Goal: Task Accomplishment & Management: Complete application form

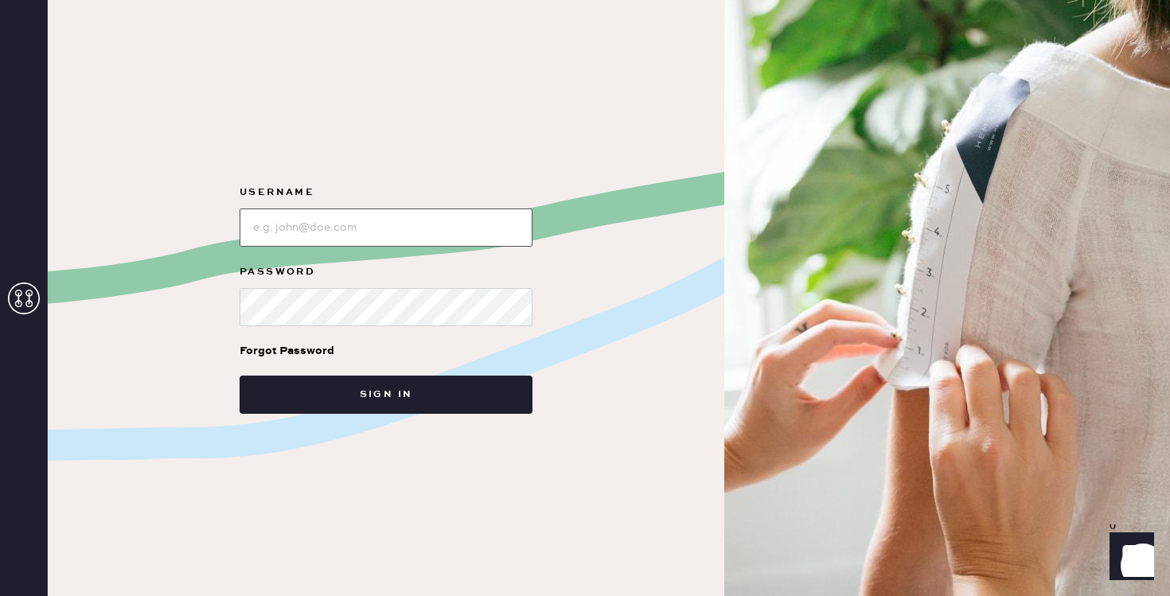
click at [319, 218] on input "loginName" at bounding box center [386, 228] width 293 height 38
type input "reformationsoho"
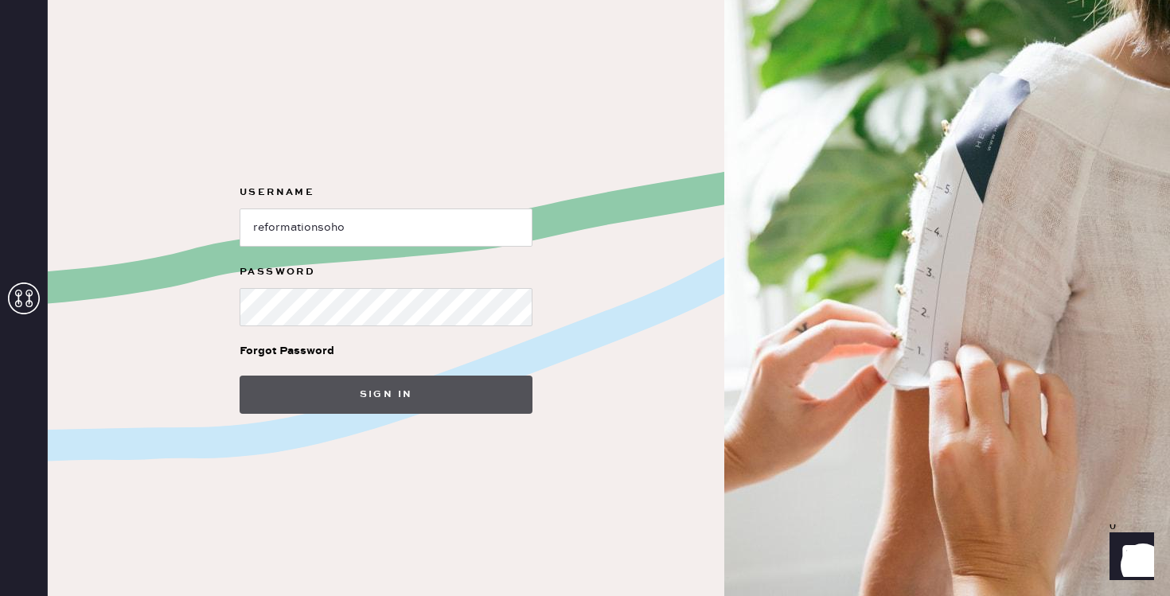
click at [377, 411] on button "Sign in" at bounding box center [386, 395] width 293 height 38
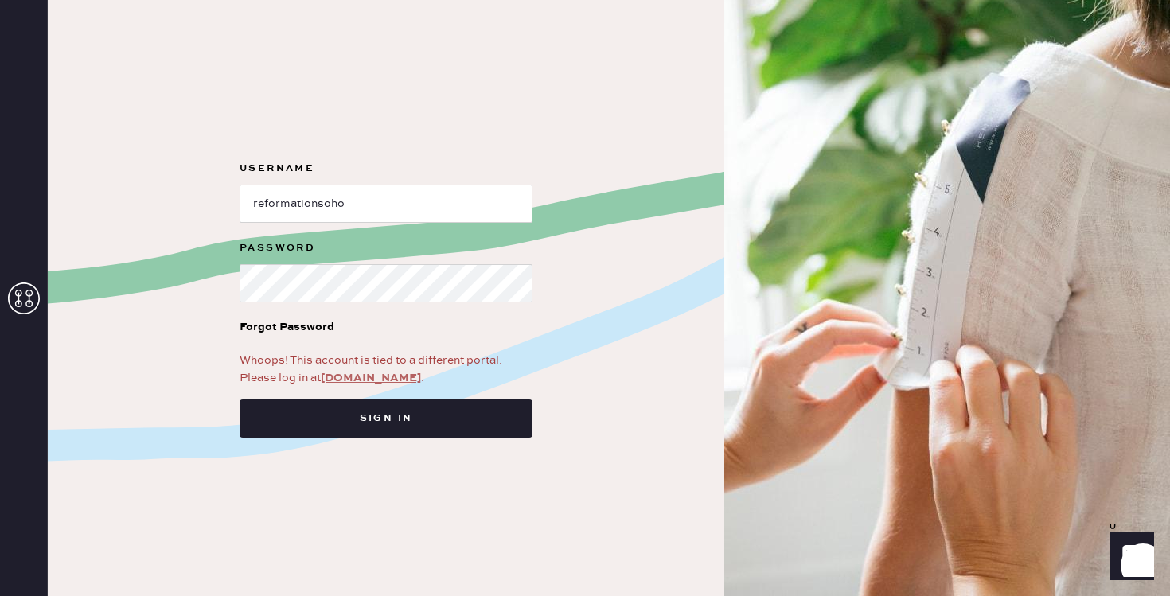
click at [370, 376] on link "app.hemster.co" at bounding box center [371, 378] width 100 height 14
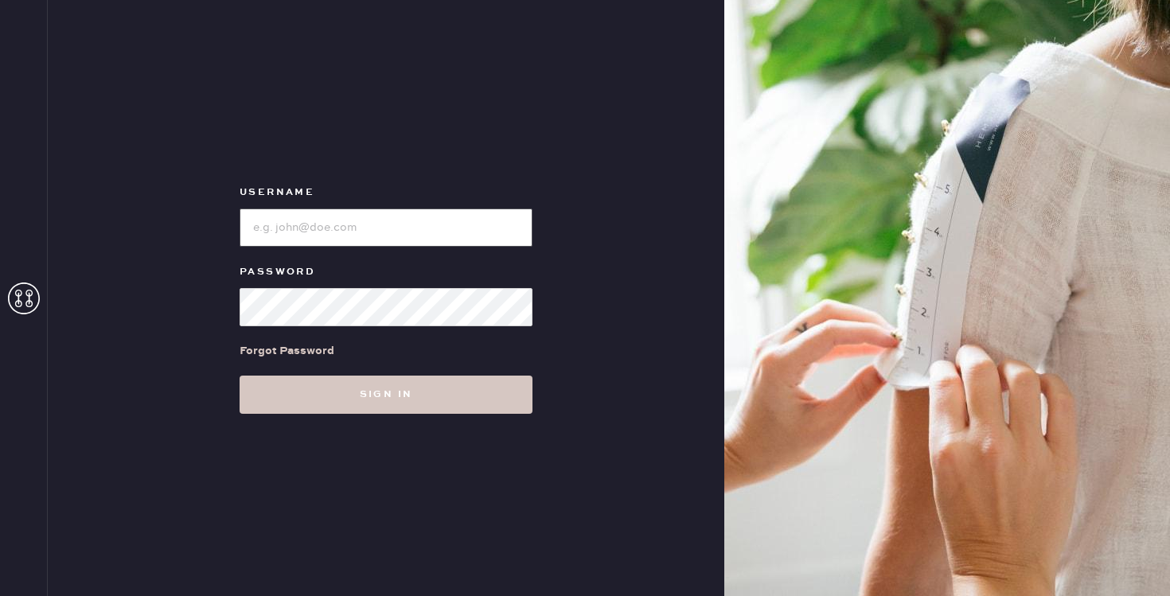
type input "reformationsoho"
click at [327, 224] on input "loginName" at bounding box center [386, 228] width 293 height 38
click at [368, 414] on div "Username Password Forgot Password Sign in" at bounding box center [386, 298] width 677 height 596
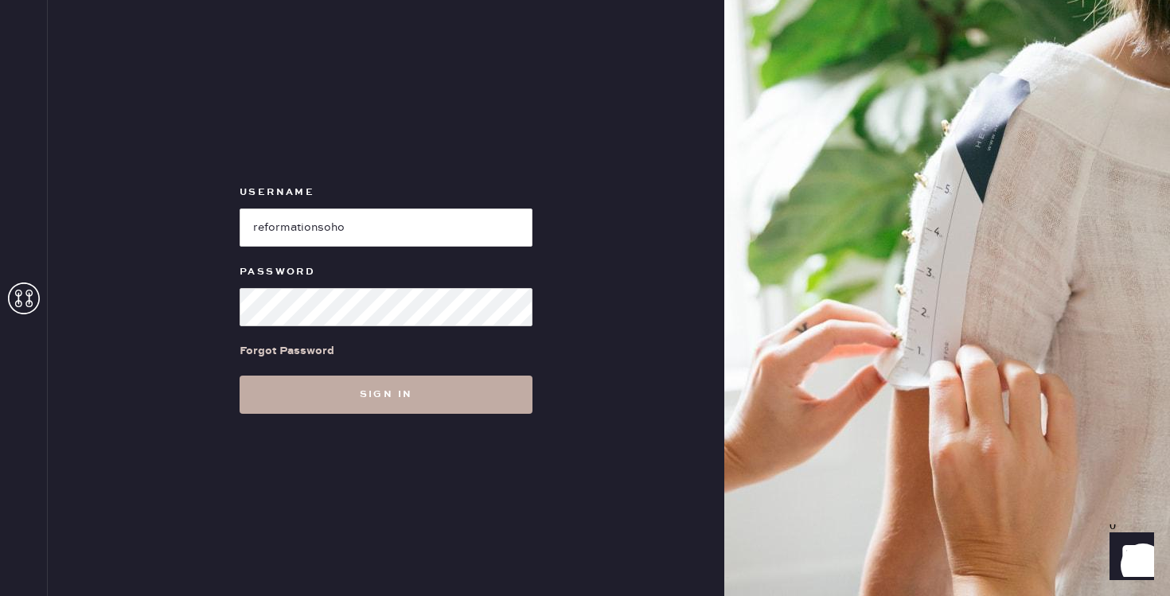
click at [355, 391] on button "Sign in" at bounding box center [386, 395] width 293 height 38
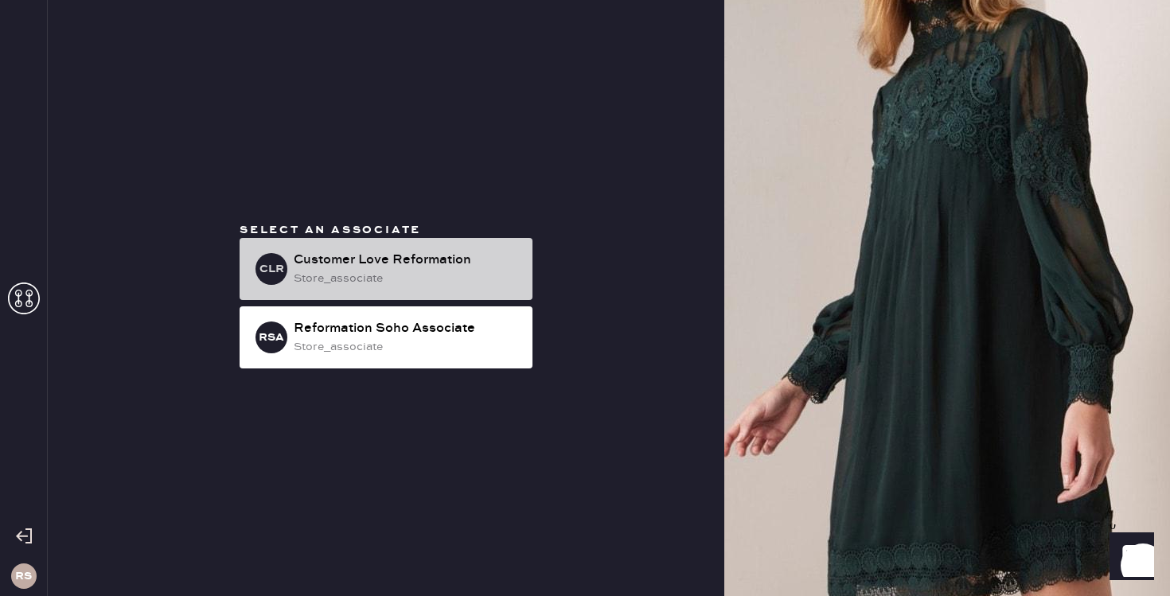
click at [361, 263] on div "Customer Love Reformation" at bounding box center [407, 260] width 226 height 19
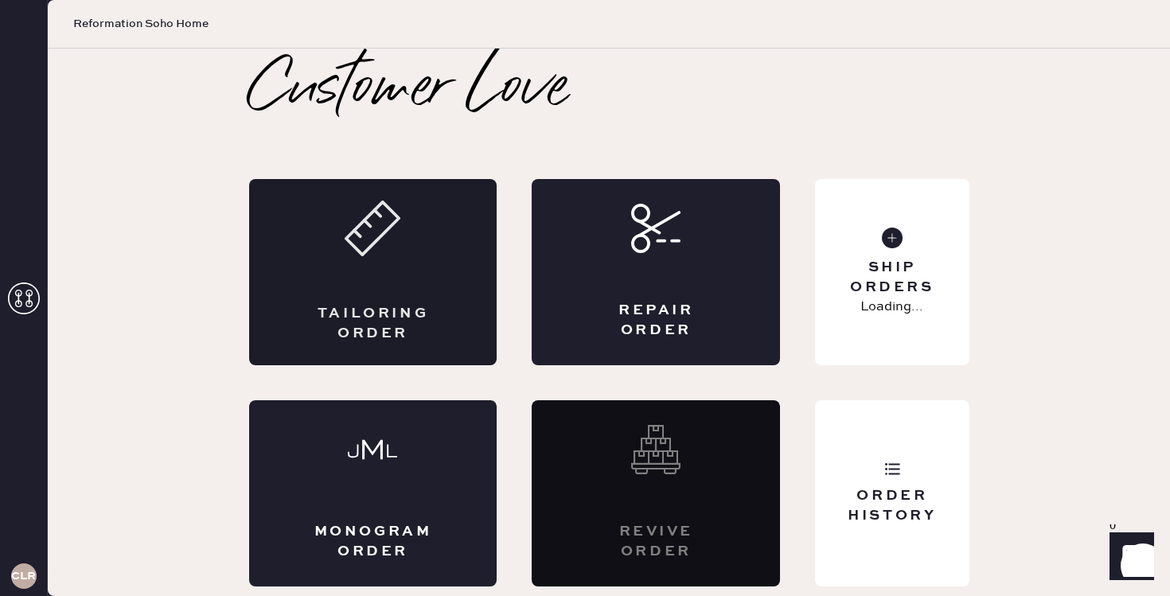
click at [421, 274] on div "Tailoring Order" at bounding box center [373, 272] width 248 height 186
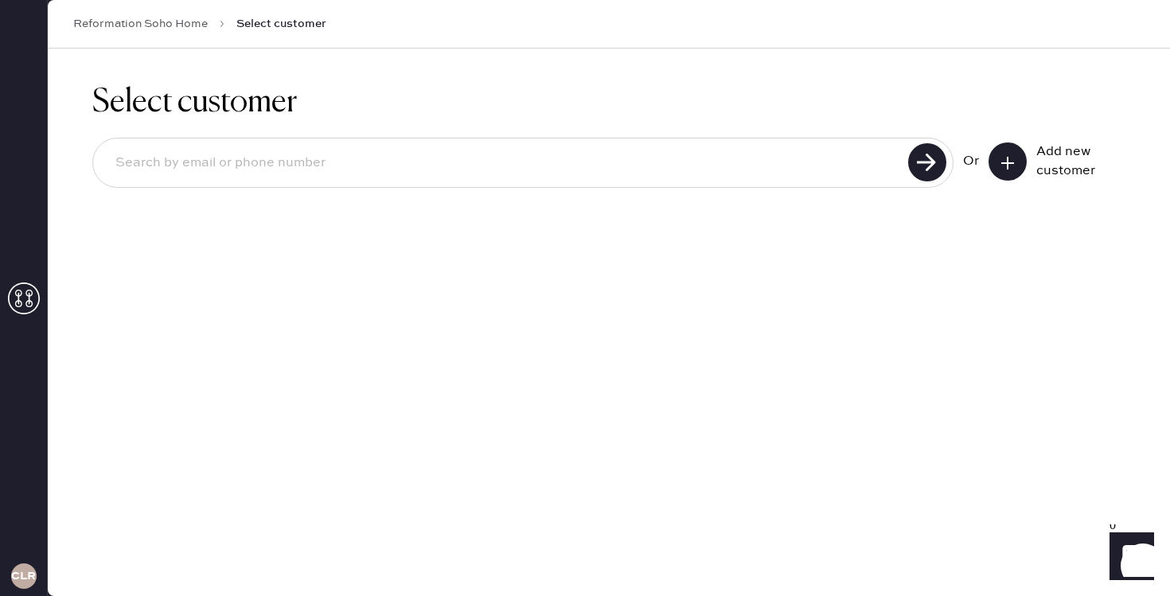
click at [382, 173] on input at bounding box center [503, 163] width 801 height 37
click at [1009, 167] on icon at bounding box center [1008, 163] width 16 height 16
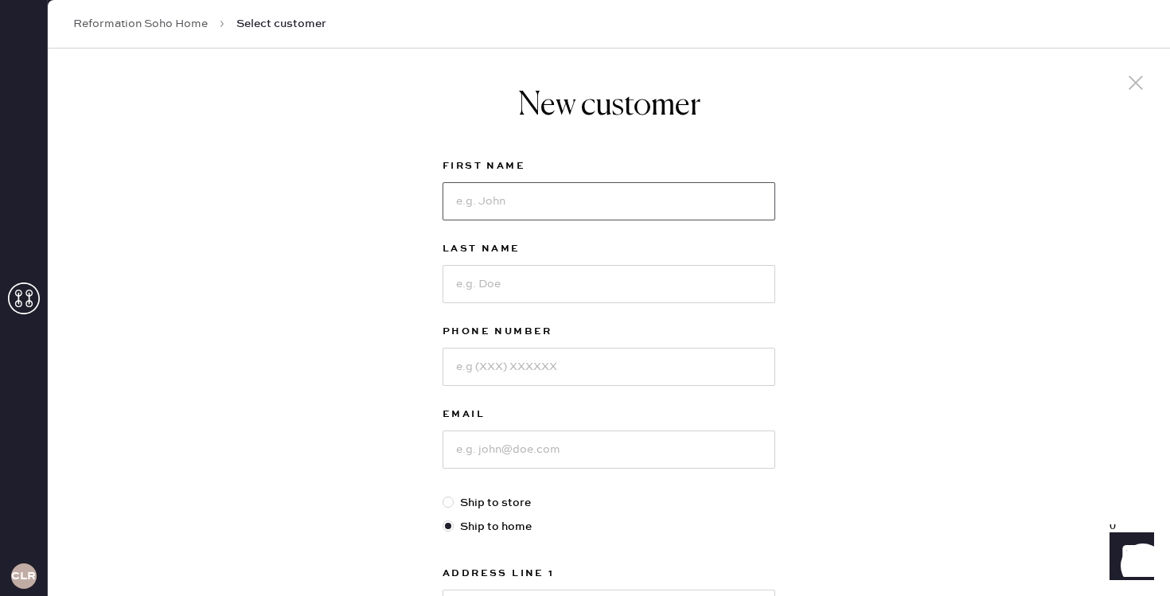
click at [629, 198] on input at bounding box center [609, 201] width 333 height 38
type input "[PERSON_NAME]"
type input "7205396889"
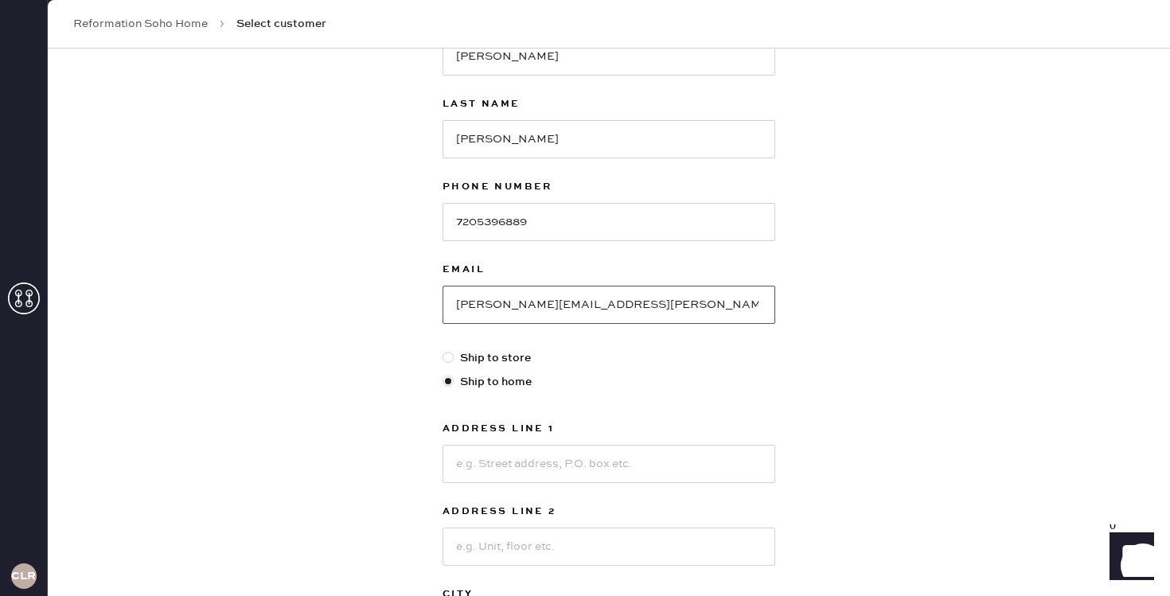
scroll to position [154, 0]
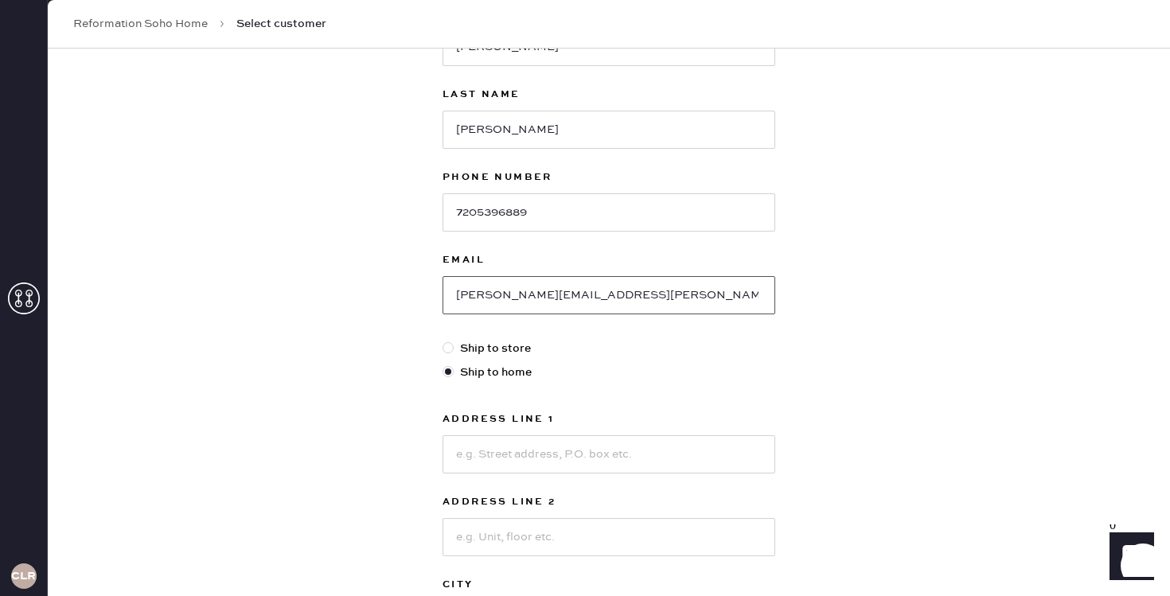
type input "[PERSON_NAME][EMAIL_ADDRESS][PERSON_NAME][DOMAIN_NAME]"
click at [495, 468] on input at bounding box center [609, 454] width 333 height 38
type input "[STREET_ADDRESS]"
type input "Apt 4A"
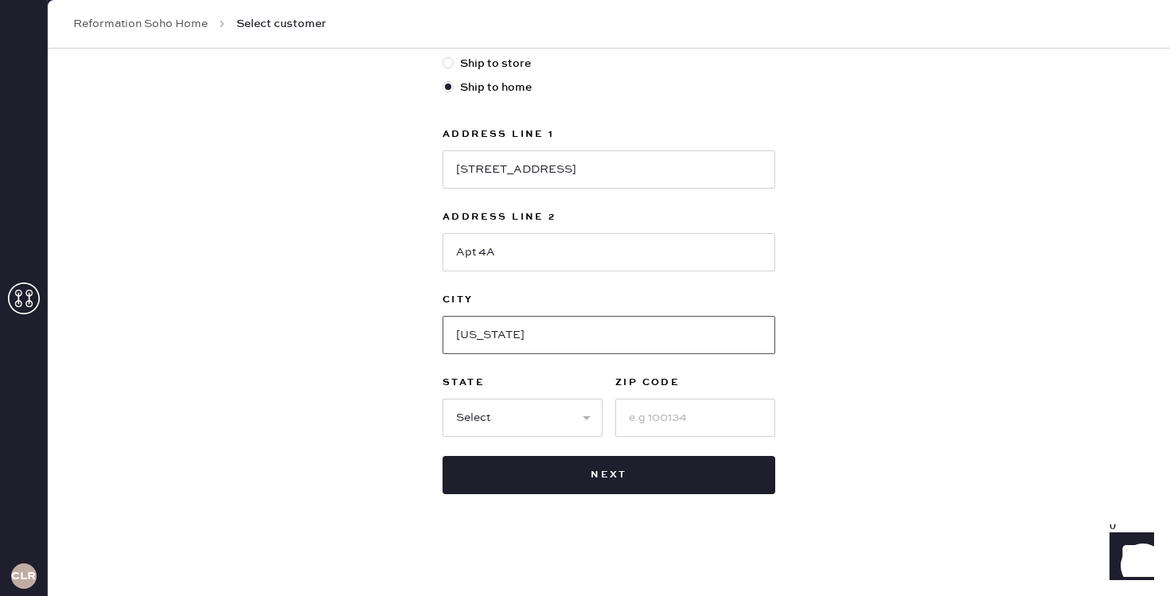
type input "[US_STATE]"
select select "NY"
click at [443, 399] on select "Select AK AL AR AZ CA CO CT [GEOGRAPHIC_DATA] DE FL [GEOGRAPHIC_DATA] HI [GEOGR…" at bounding box center [523, 418] width 160 height 38
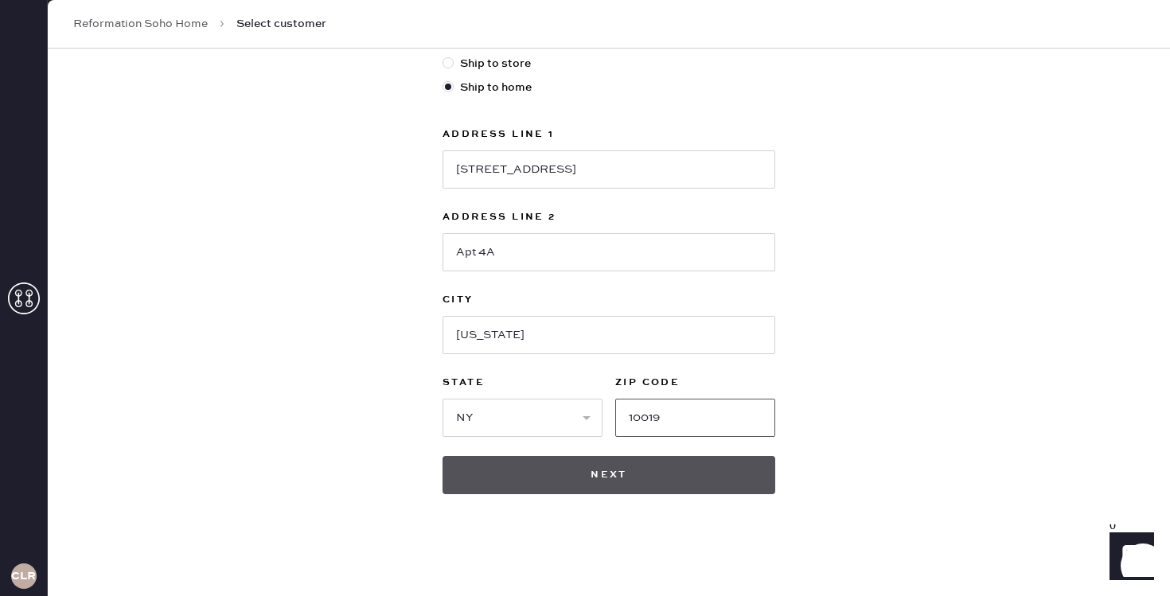
type input "10019"
click at [583, 486] on button "Next" at bounding box center [609, 475] width 333 height 38
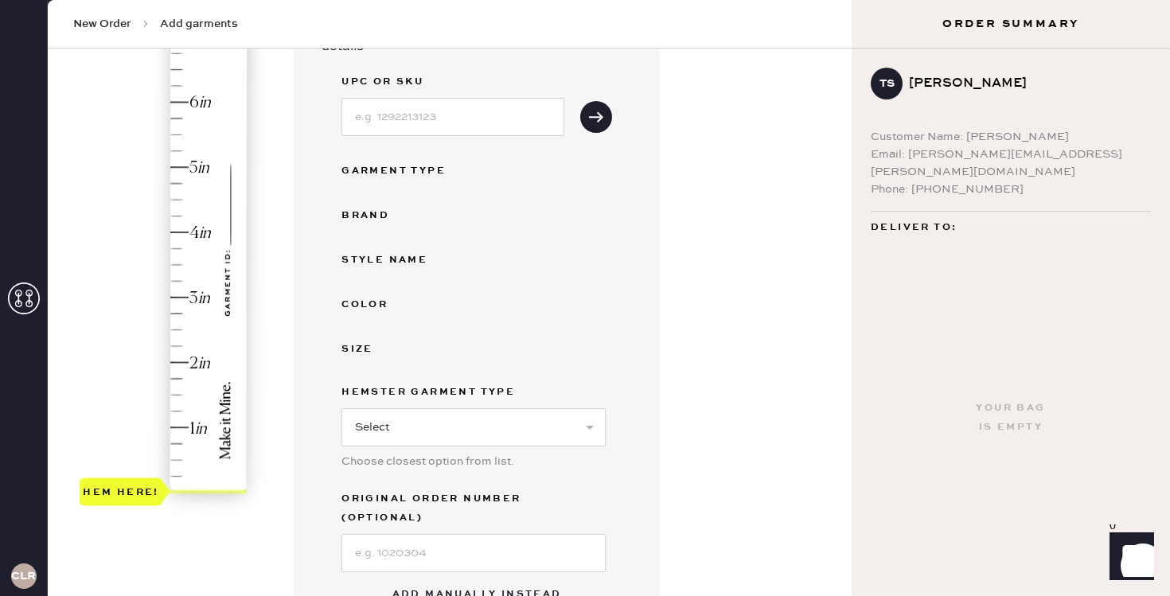
scroll to position [255, 0]
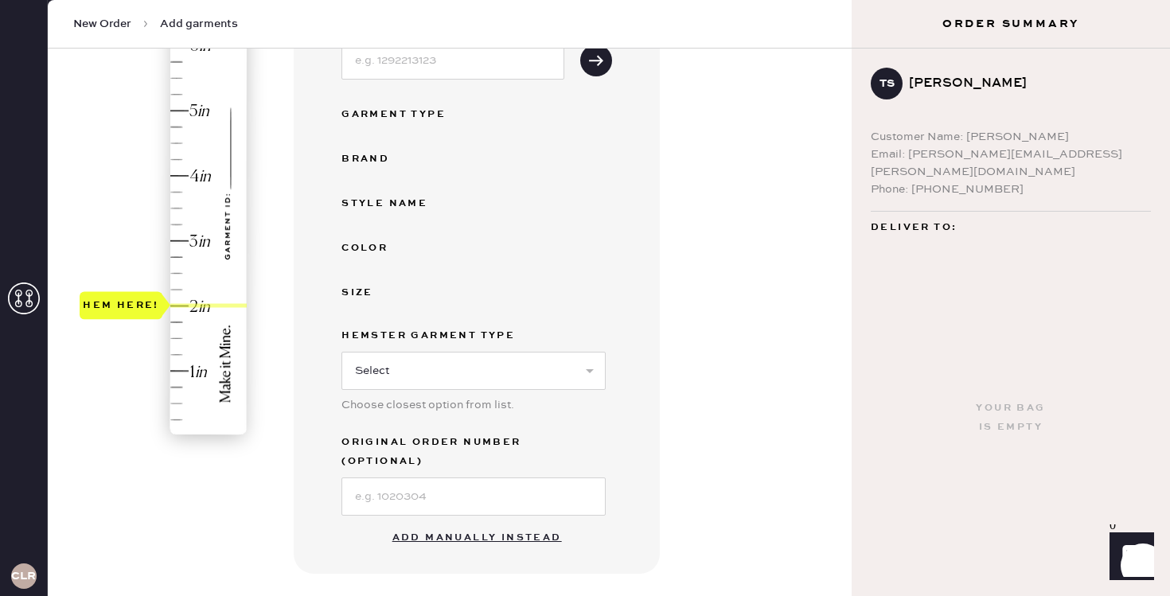
drag, startPoint x: 148, startPoint y: 435, endPoint x: 162, endPoint y: 314, distance: 121.0
click at [162, 314] on div "Hem here!" at bounding box center [121, 305] width 83 height 28
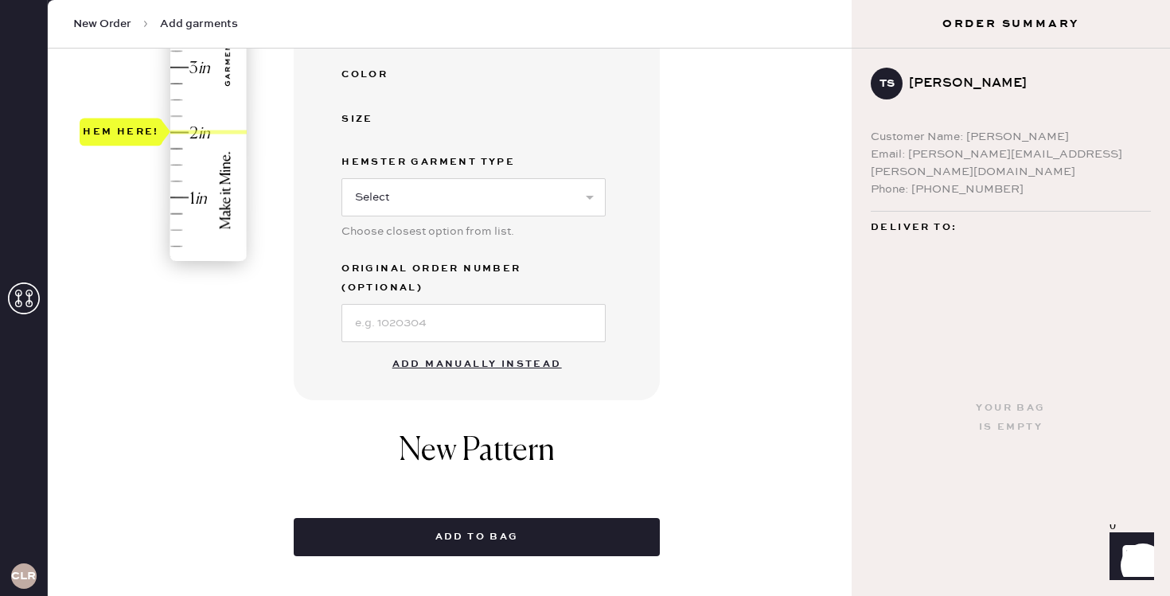
scroll to position [433, 0]
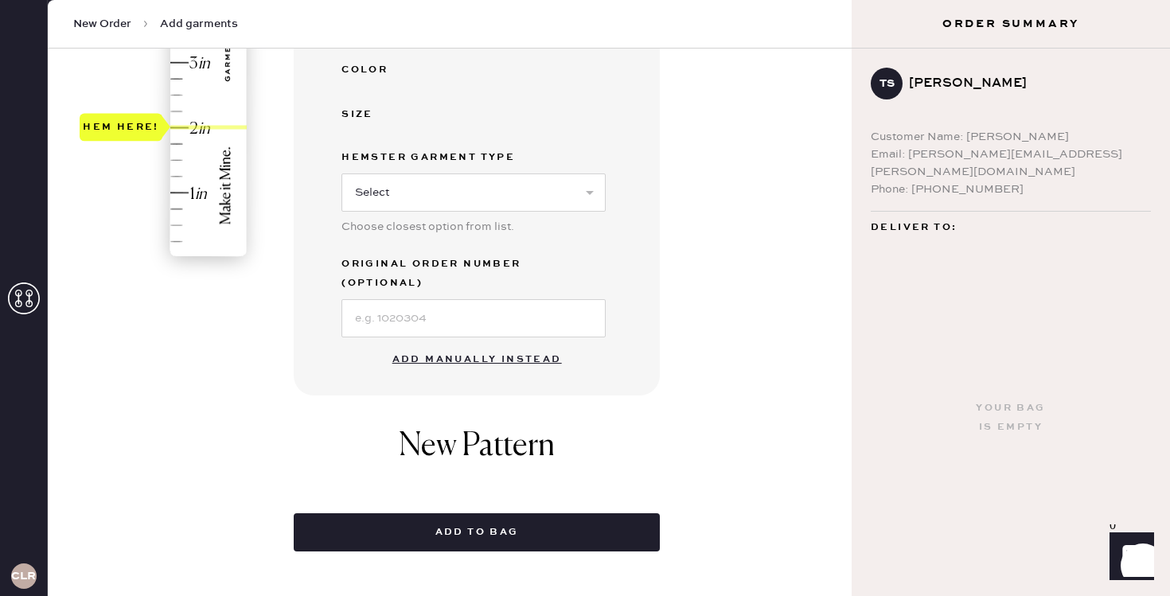
click at [455, 344] on button "Add manually instead" at bounding box center [477, 360] width 189 height 32
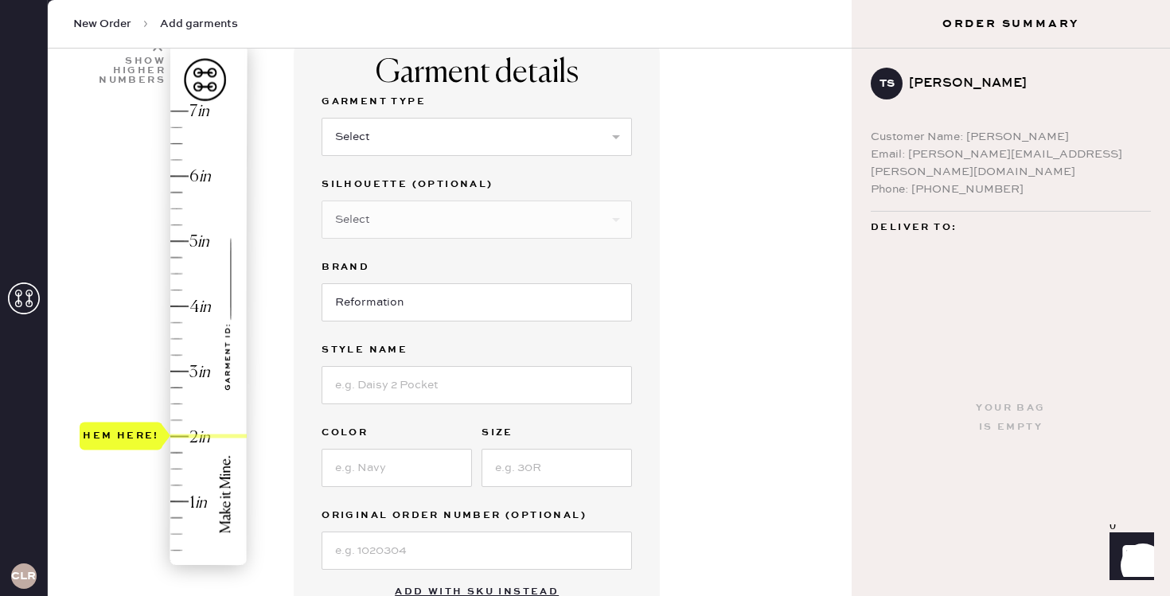
scroll to position [123, 0]
click at [445, 154] on select "Select Basic Skirt Jeans Leggings Pants Shorts Basic Sleeved Dress Basic Sleeve…" at bounding box center [477, 138] width 310 height 38
select select "6"
click at [322, 119] on select "Select Basic Skirt Jeans Leggings Pants Shorts Basic Sleeved Dress Basic Sleeve…" at bounding box center [477, 138] width 310 height 38
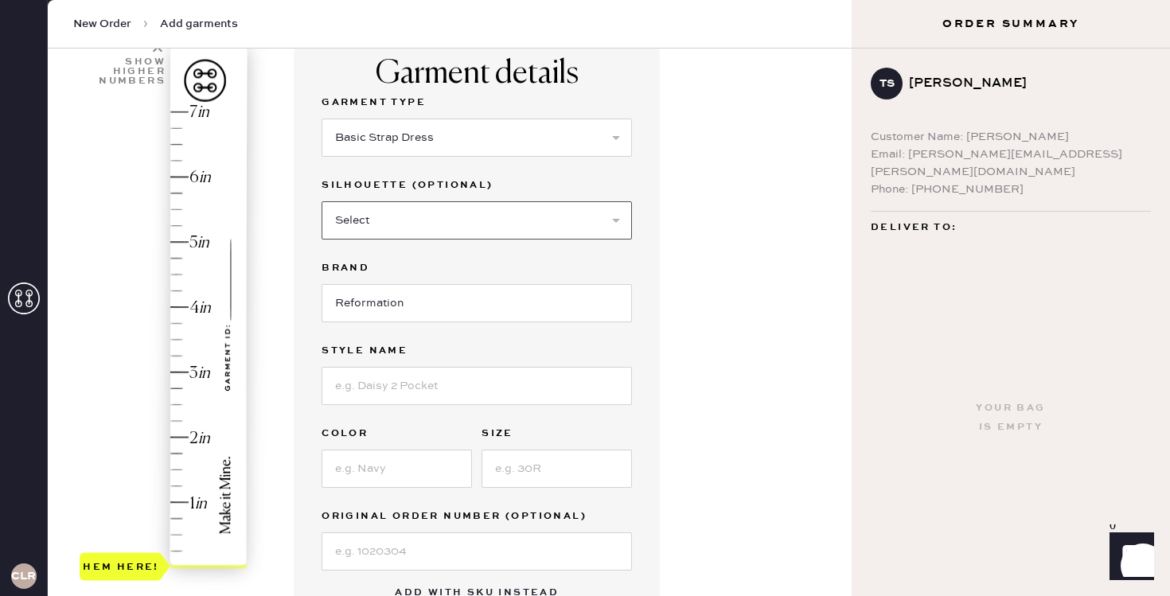
click at [401, 220] on select "Select Maxi Dress Midi Dress Mini Dress Other" at bounding box center [477, 220] width 310 height 38
select select "39"
click at [322, 201] on select "Select Maxi Dress Midi Dress Mini Dress Other" at bounding box center [477, 220] width 310 height 38
click at [399, 390] on input at bounding box center [477, 386] width 310 height 38
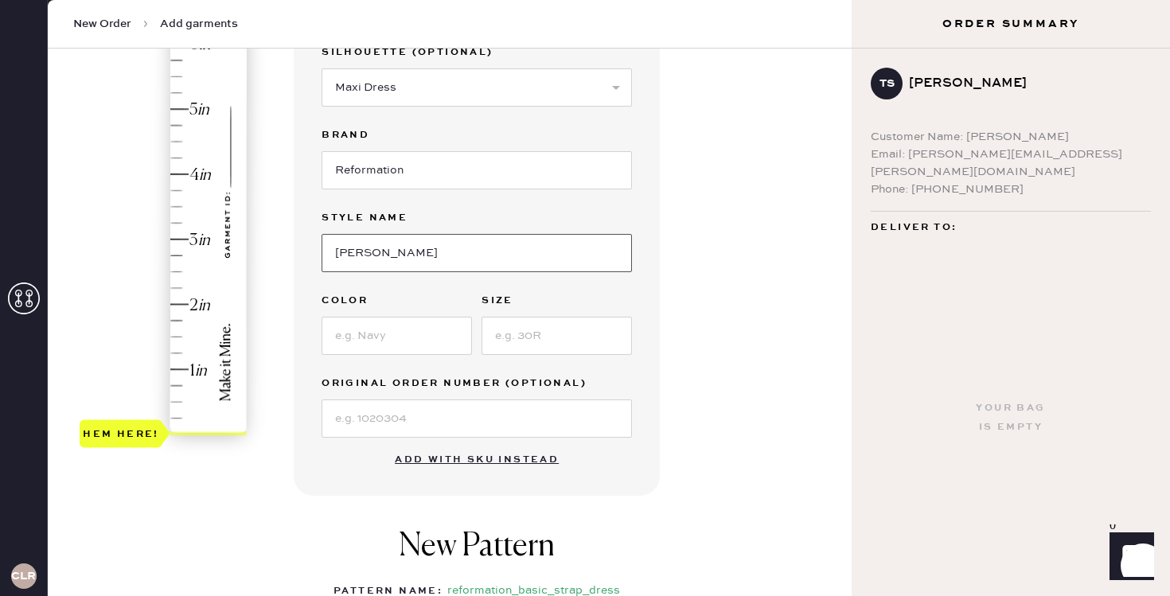
scroll to position [263, 0]
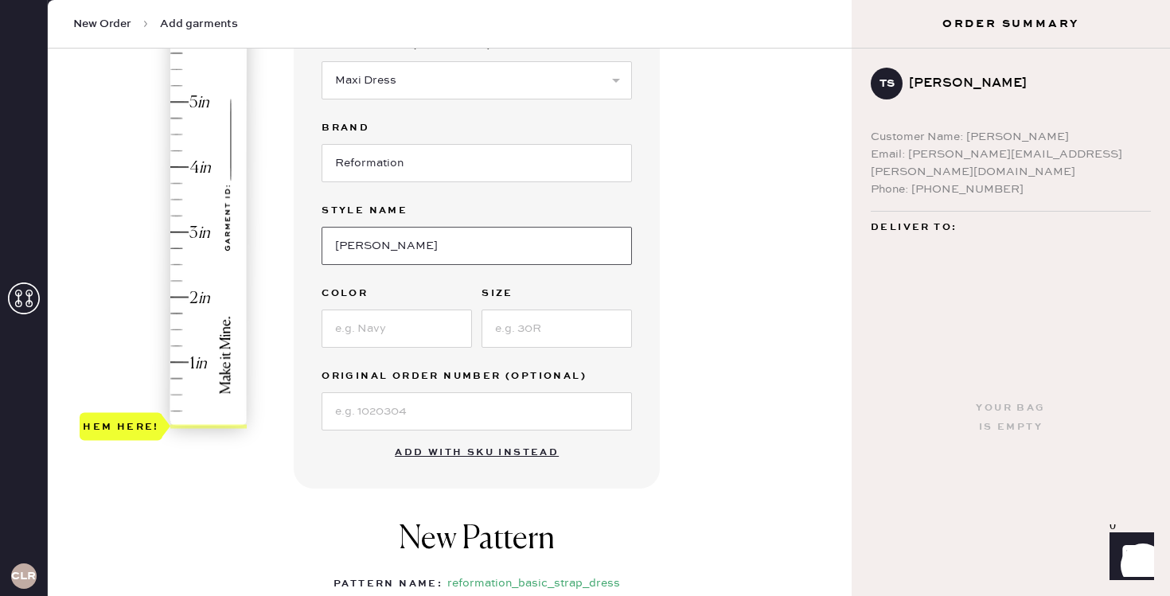
type input "[PERSON_NAME]"
click at [405, 333] on input at bounding box center [397, 329] width 150 height 38
type input "nany"
click at [538, 334] on input at bounding box center [557, 329] width 150 height 38
type input "xs"
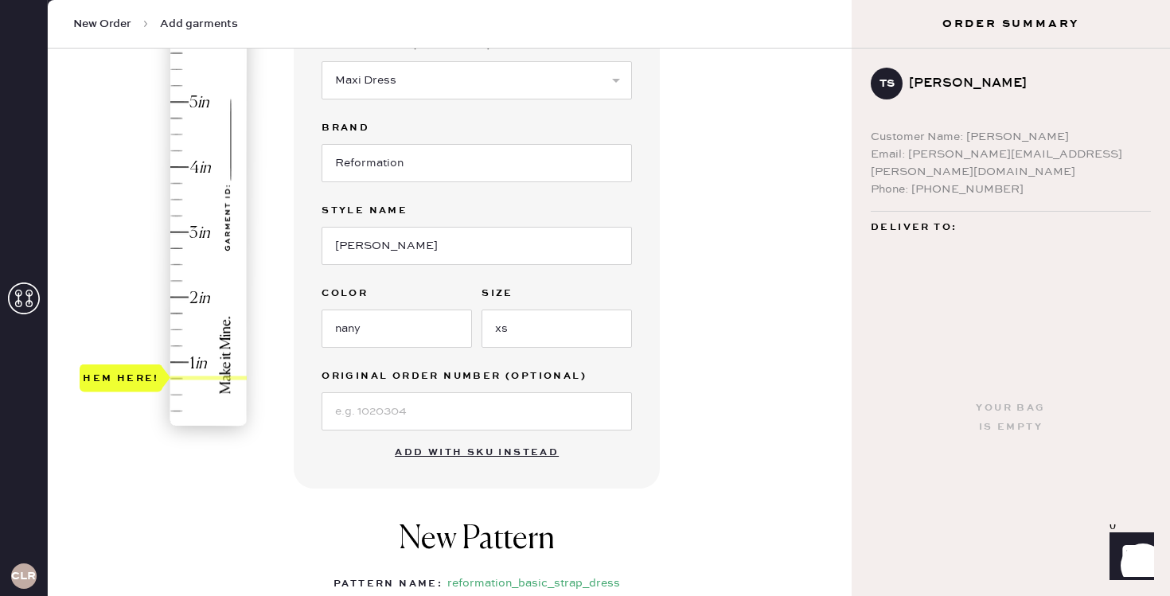
type input "2"
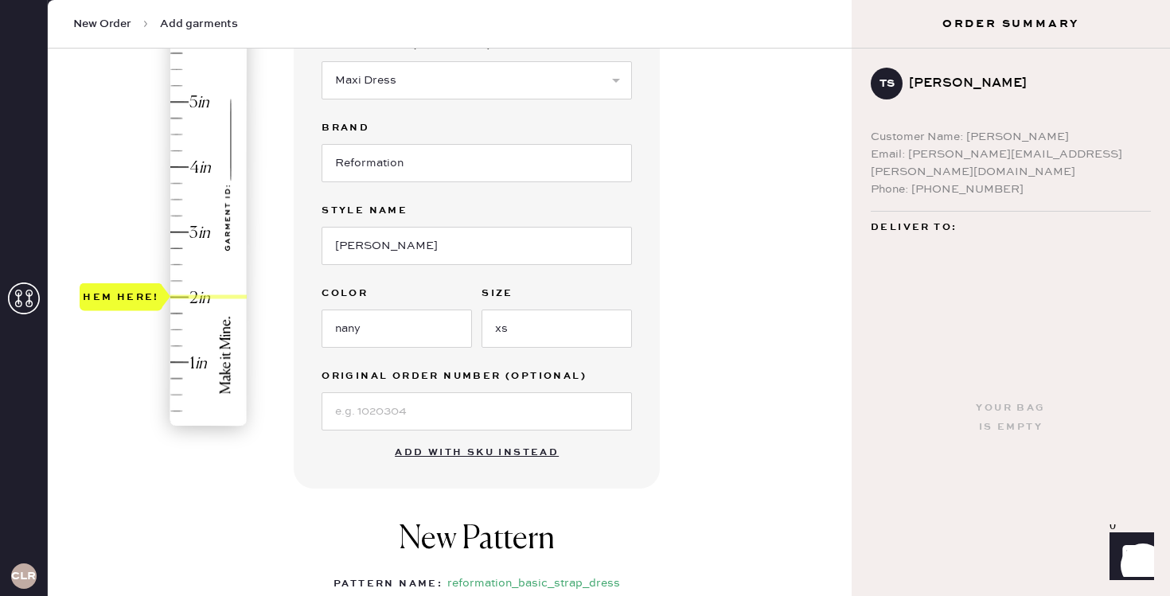
drag, startPoint x: 201, startPoint y: 426, endPoint x: 207, endPoint y: 301, distance: 125.1
click at [207, 301] on div "Hem here!" at bounding box center [165, 200] width 170 height 470
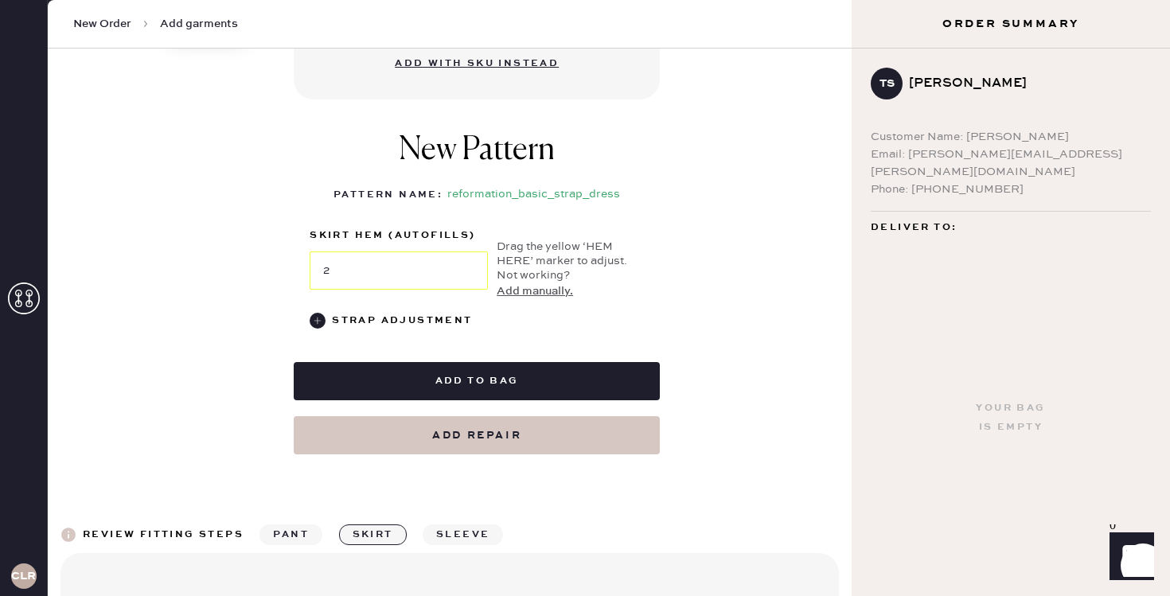
scroll to position [662, 0]
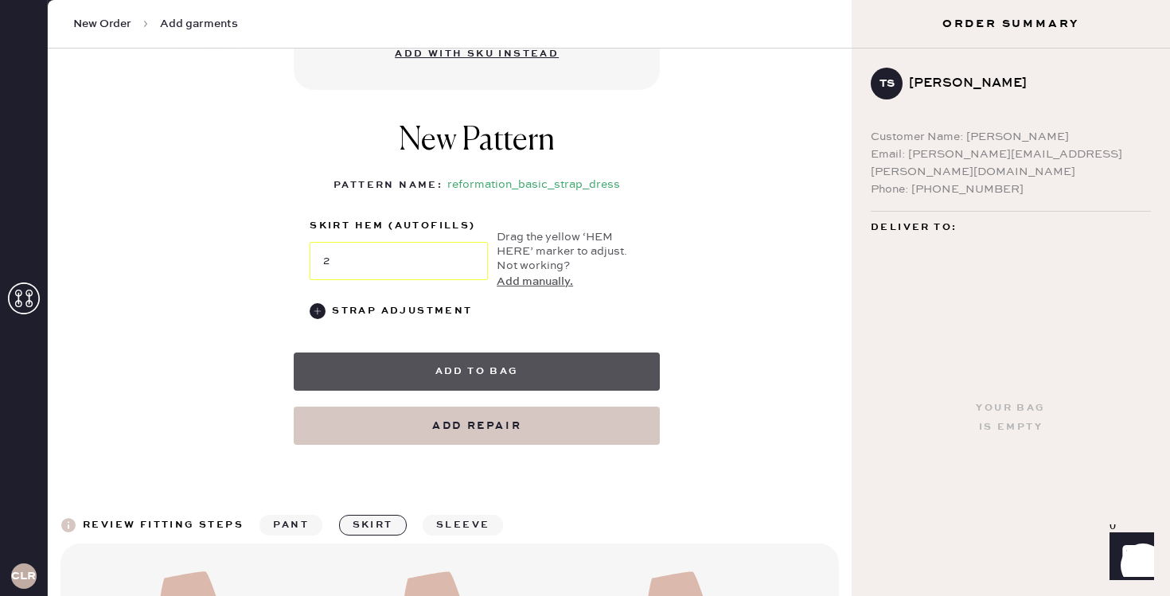
click at [512, 365] on button "Add to bag" at bounding box center [477, 372] width 366 height 38
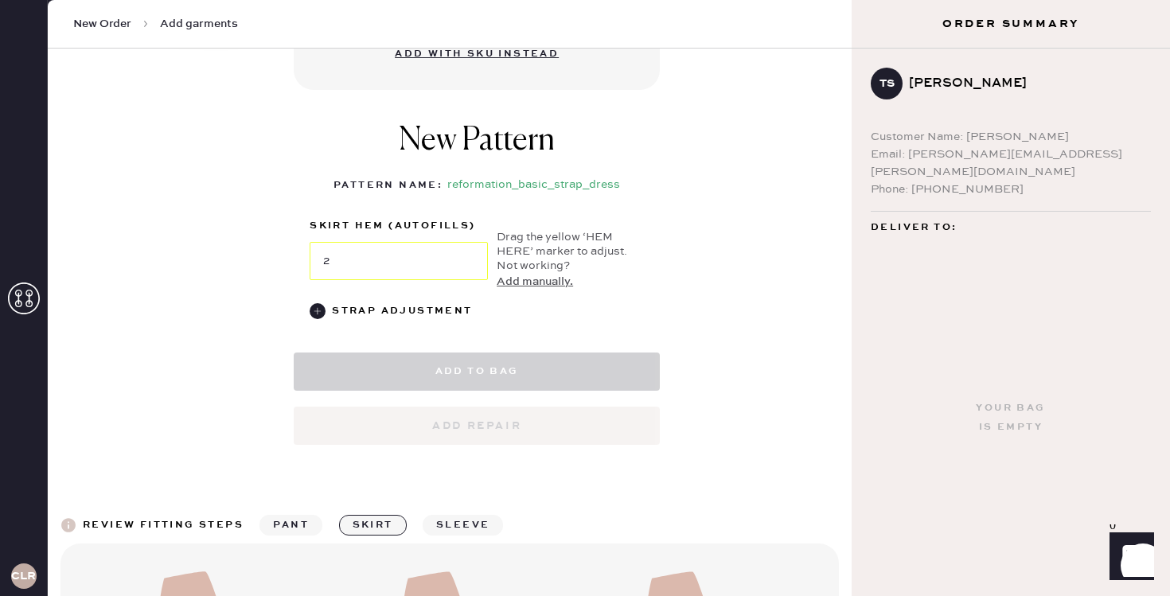
select select "6"
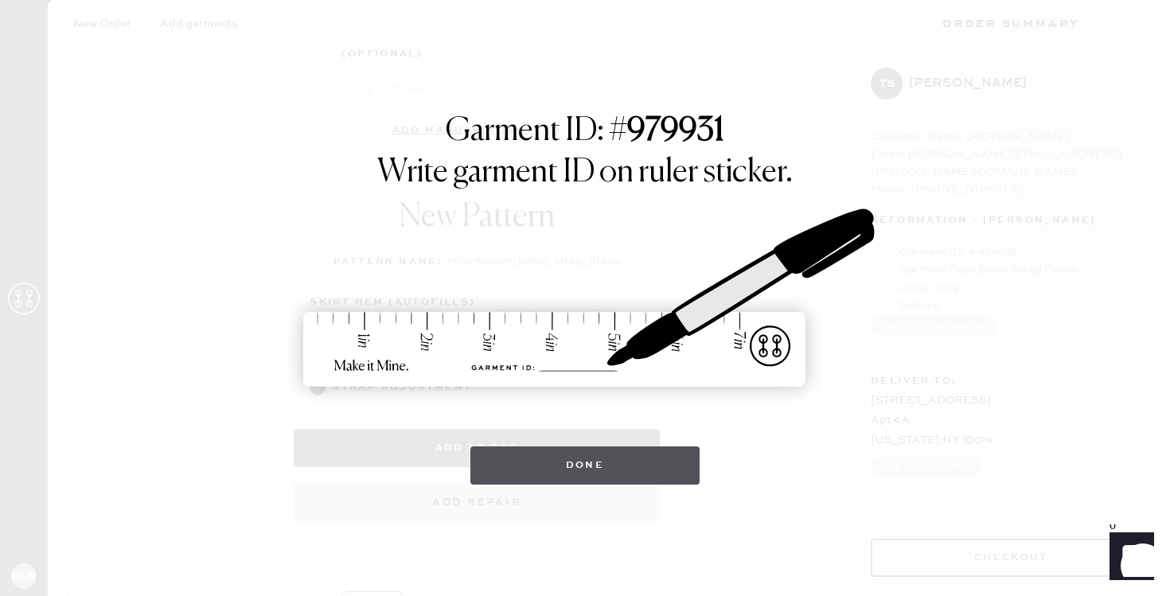
click at [589, 481] on button "Done" at bounding box center [585, 466] width 230 height 38
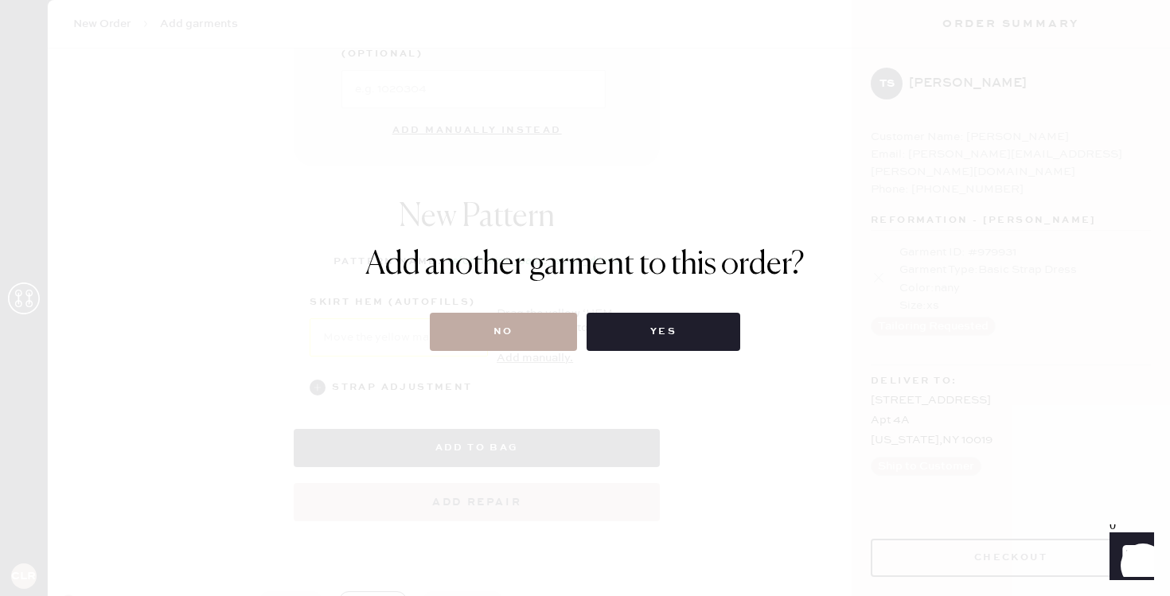
click at [519, 349] on button "No" at bounding box center [503, 332] width 147 height 38
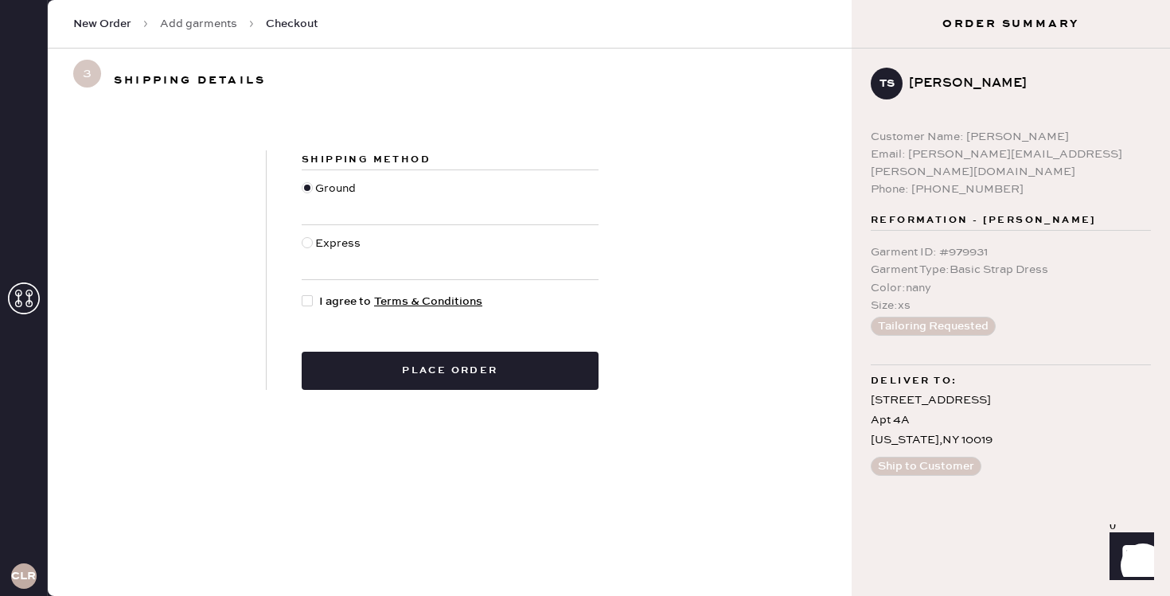
click at [302, 302] on div at bounding box center [307, 300] width 11 height 11
click at [302, 294] on input "I agree to Terms & Conditions" at bounding box center [302, 293] width 1 height 1
checkbox input "true"
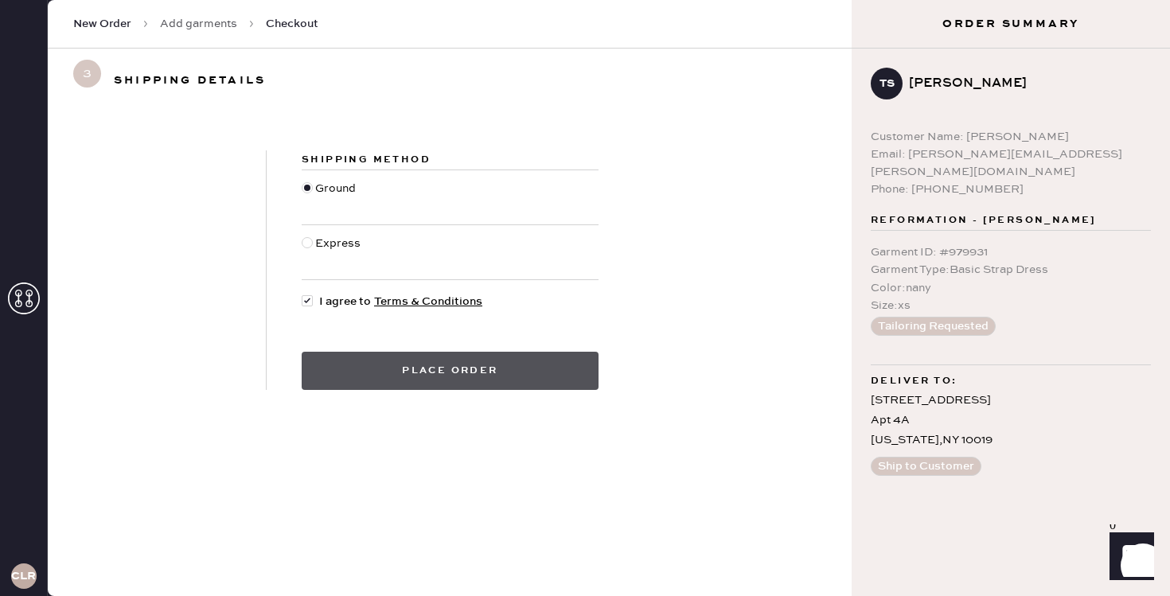
click at [403, 369] on button "Place order" at bounding box center [450, 371] width 297 height 38
